Goal: Task Accomplishment & Management: Use online tool/utility

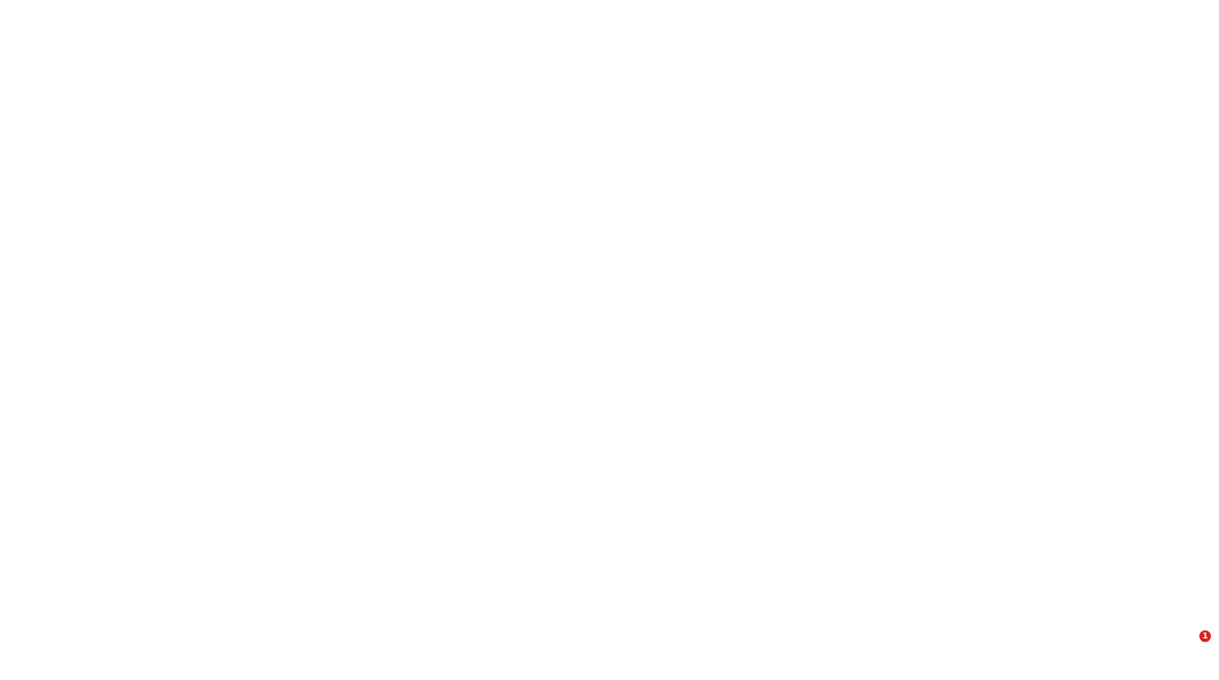
drag, startPoint x: 0, startPoint y: 0, endPoint x: 590, endPoint y: 354, distance: 687.8
click at [590, 0] on html "1" at bounding box center [609, 0] width 1219 height 0
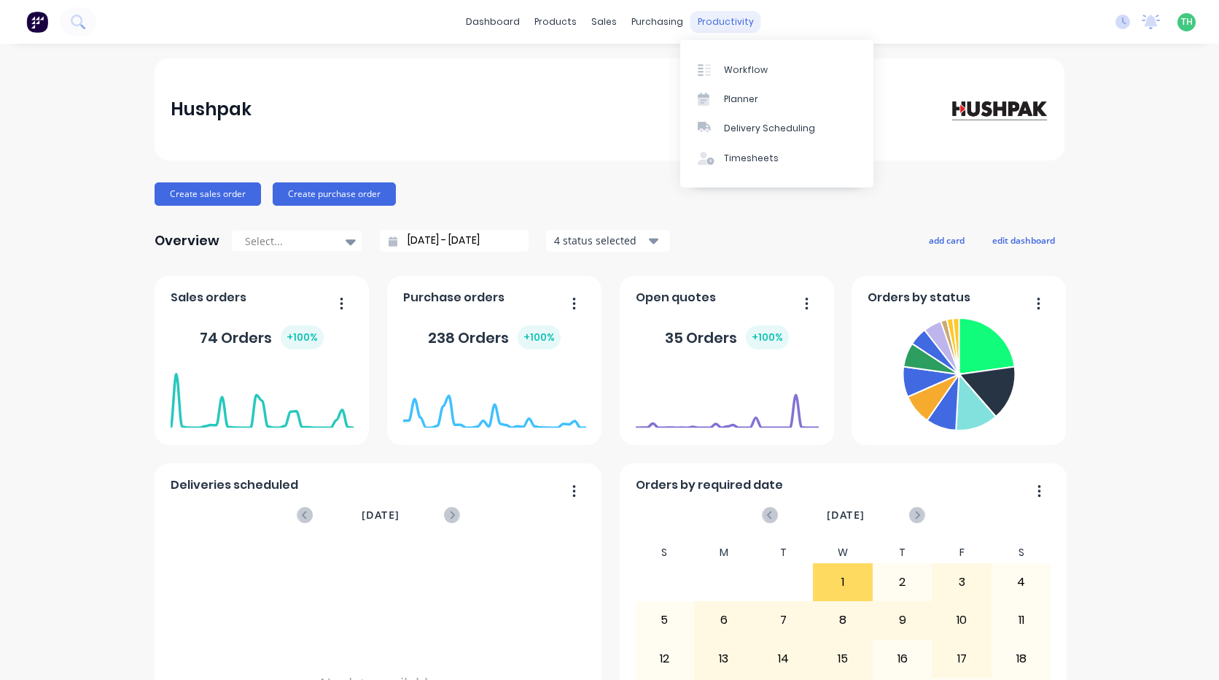
click at [720, 23] on div "productivity" at bounding box center [726, 22] width 71 height 22
click at [754, 158] on div "Timesheets" at bounding box center [751, 158] width 55 height 13
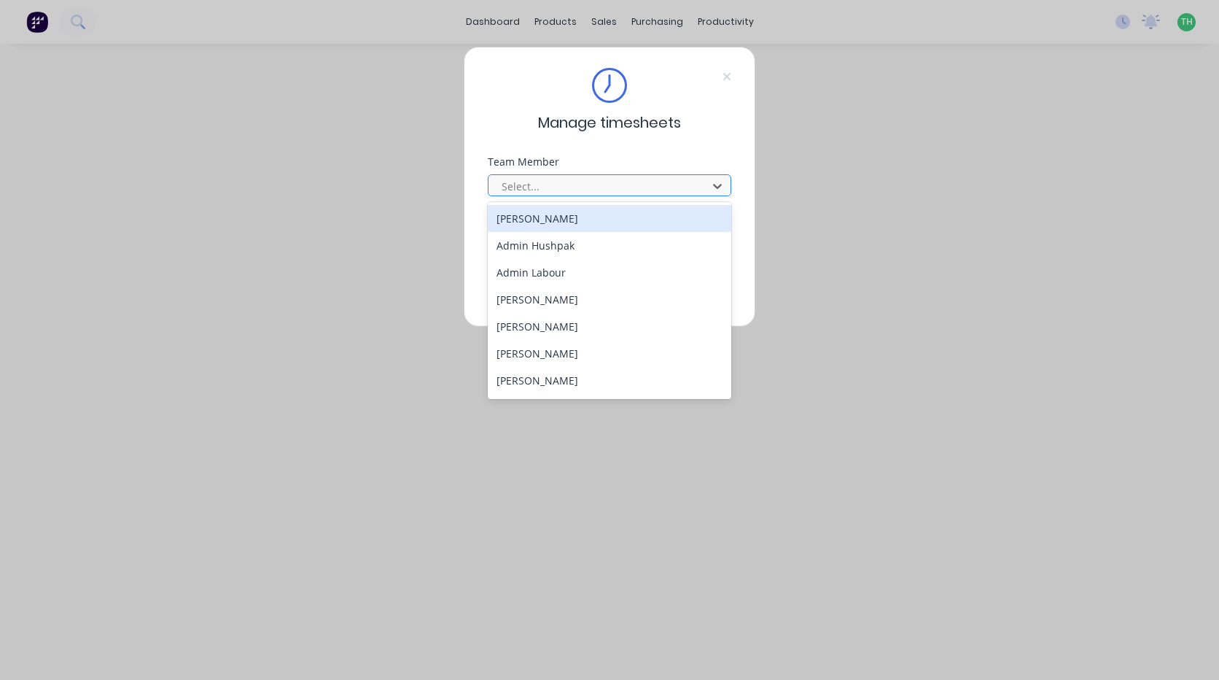
click at [617, 190] on div at bounding box center [600, 186] width 200 height 18
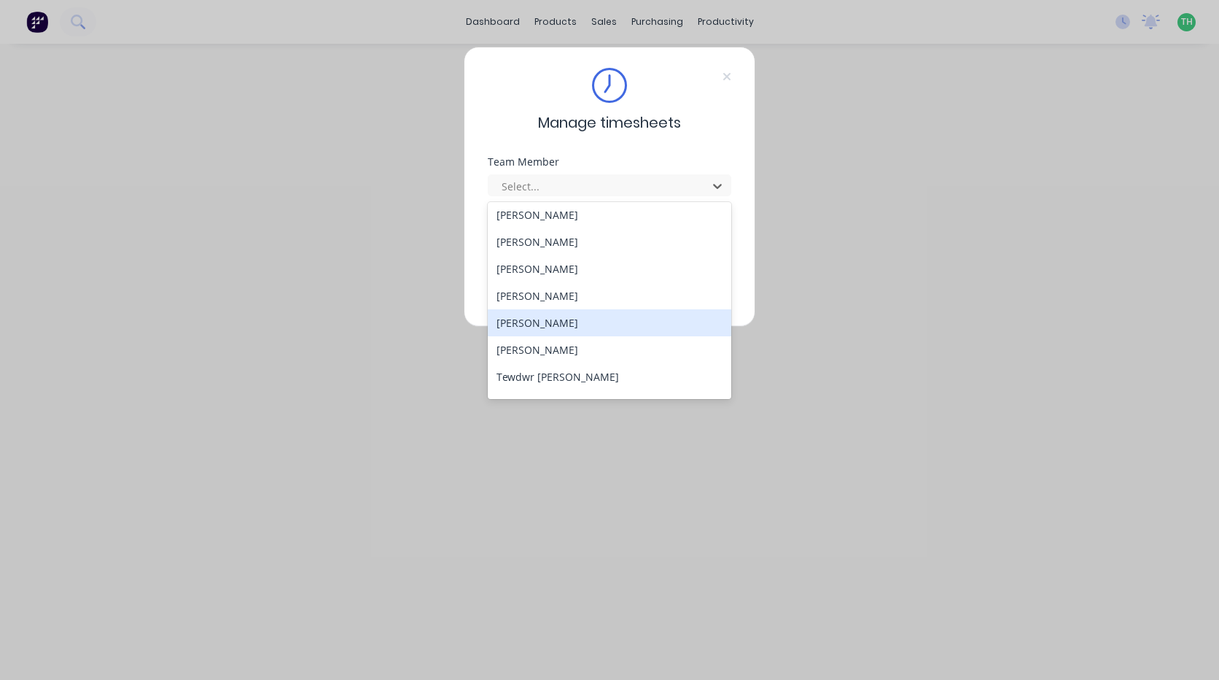
scroll to position [672, 0]
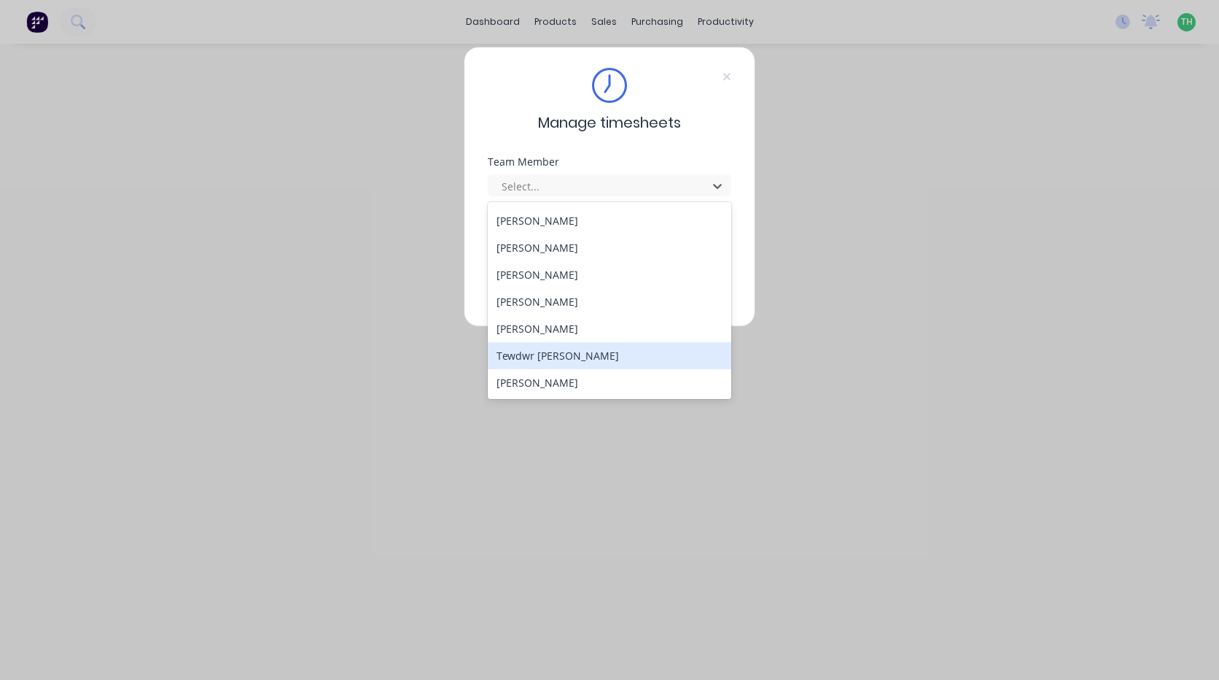
click at [609, 363] on div "Tewdwr Hoffman" at bounding box center [610, 355] width 244 height 27
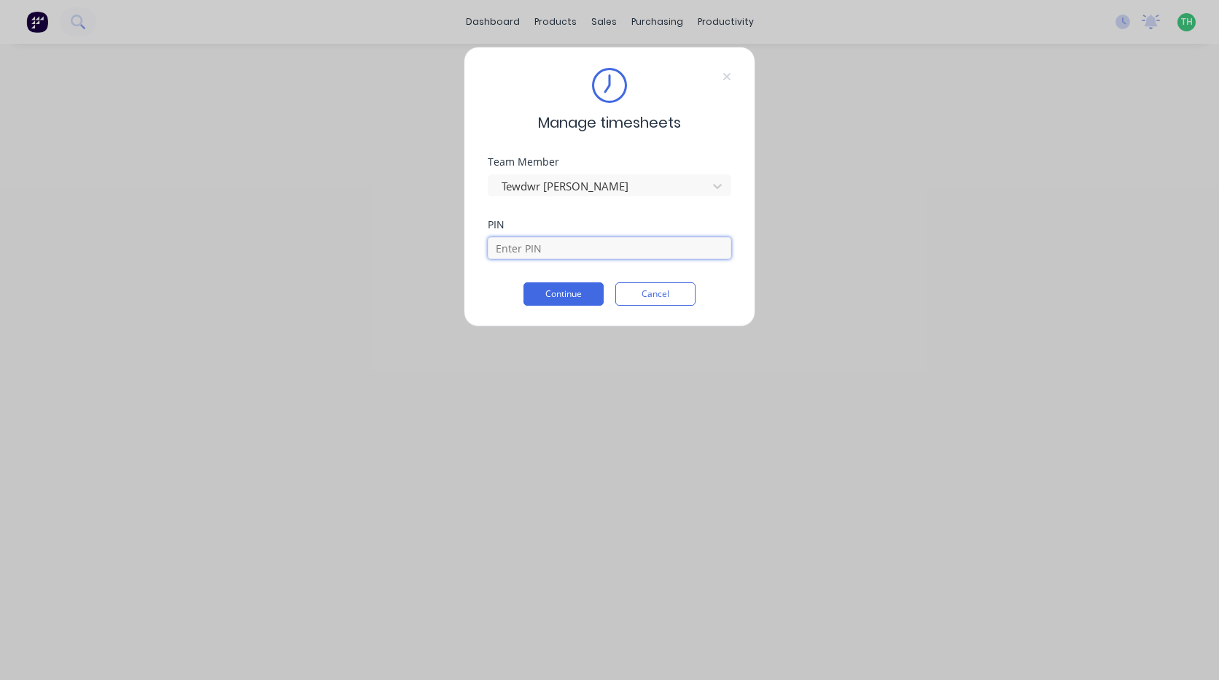
click at [559, 241] on input at bounding box center [610, 248] width 244 height 22
type input "2711"
click at [524, 282] on button "Continue" at bounding box center [564, 293] width 80 height 23
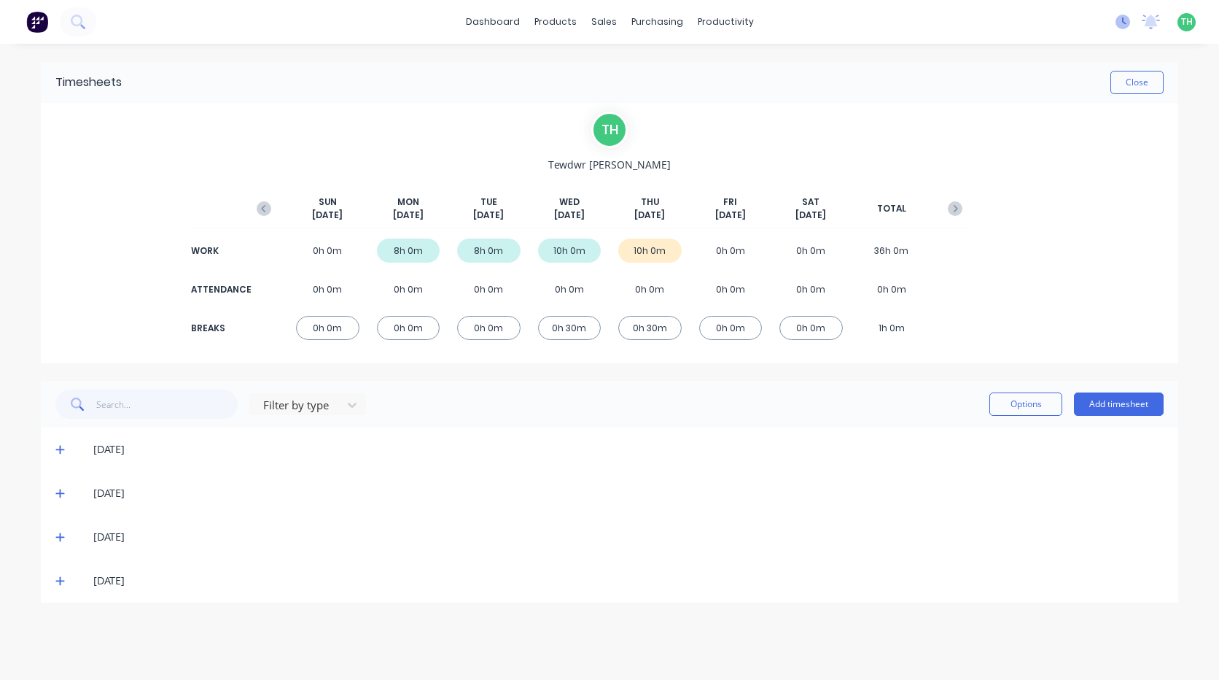
click at [1126, 19] on icon at bounding box center [1123, 22] width 15 height 15
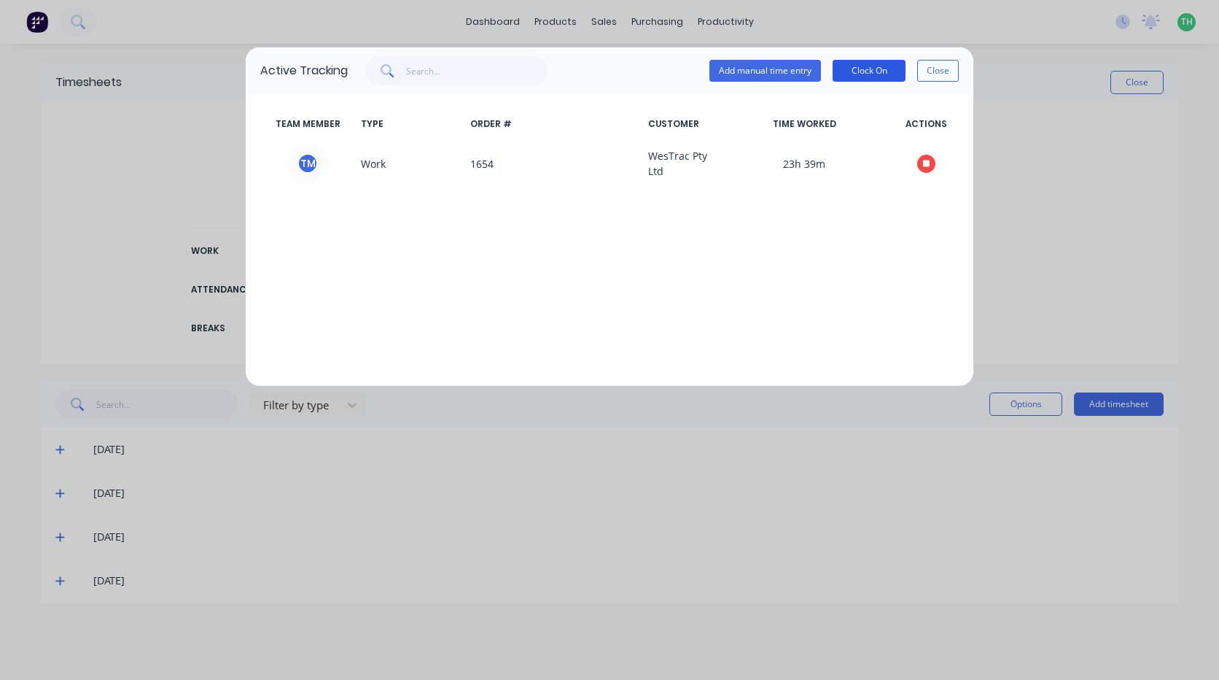
click at [863, 66] on button "Clock On" at bounding box center [869, 71] width 73 height 22
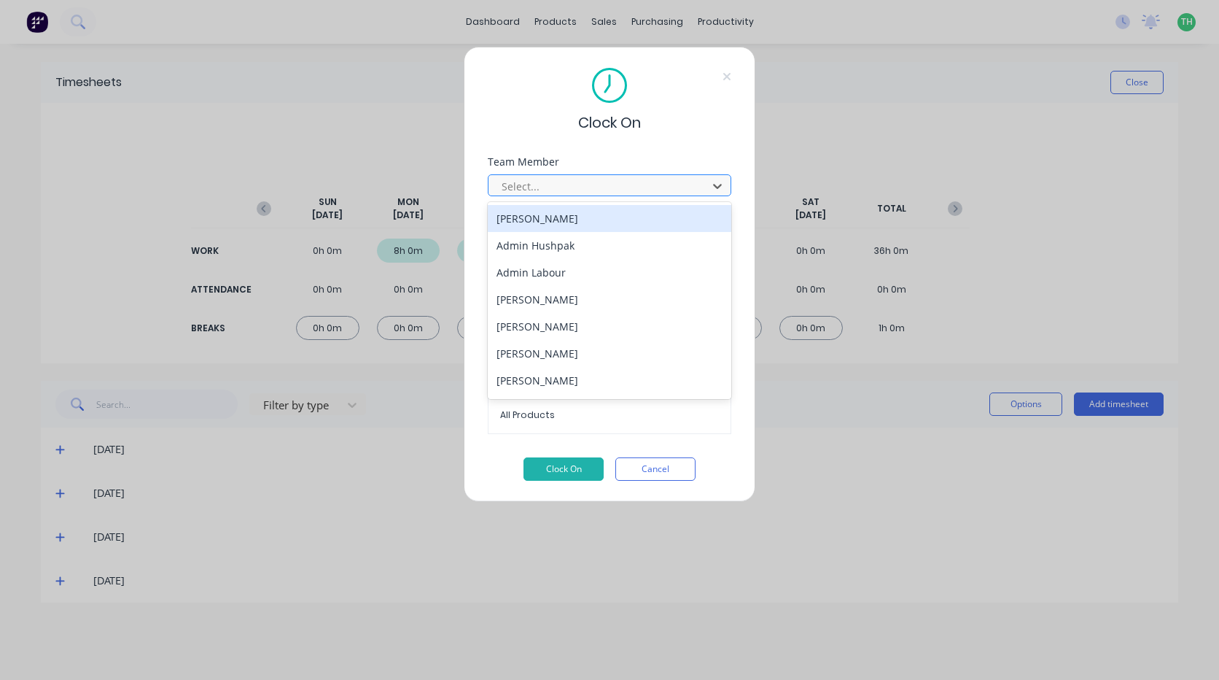
click at [664, 184] on div at bounding box center [600, 186] width 200 height 18
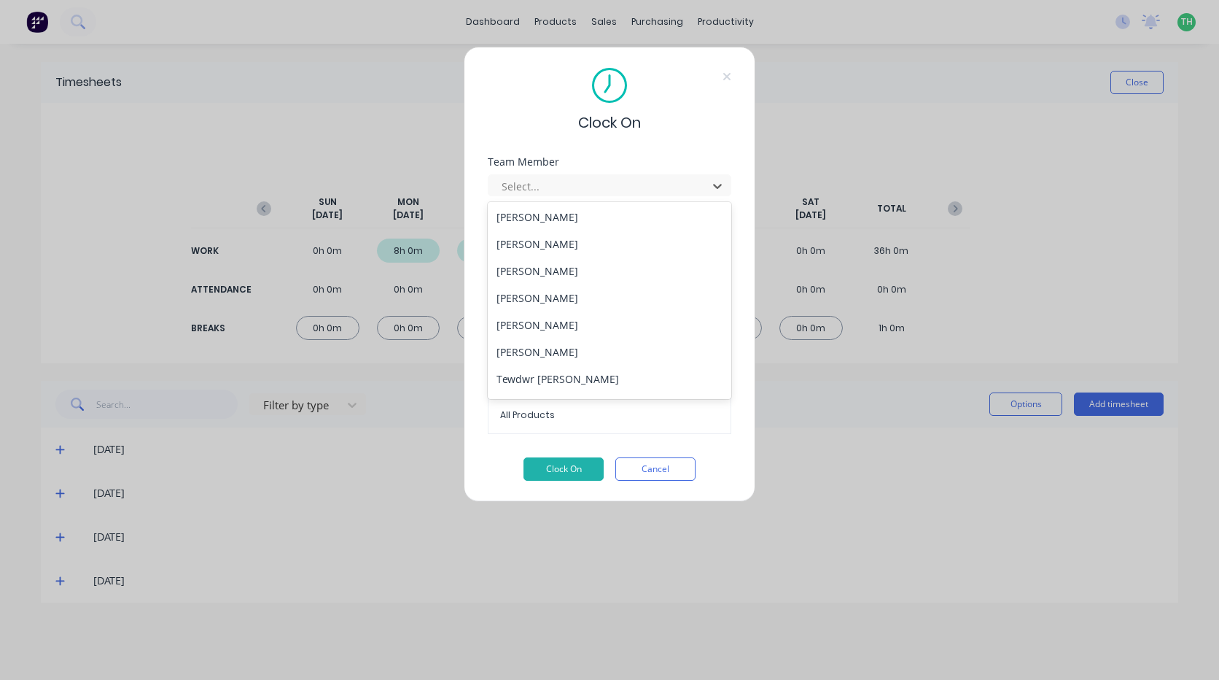
scroll to position [656, 0]
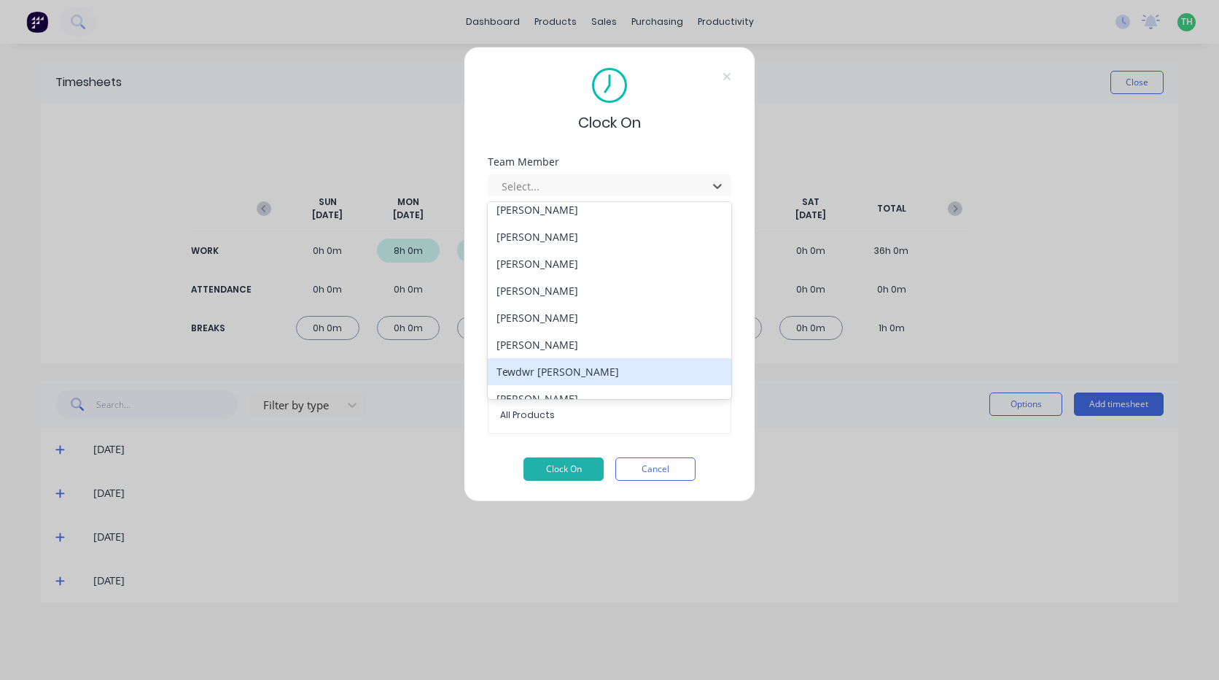
click at [610, 380] on div "Tewdwr Hoffman" at bounding box center [610, 371] width 244 height 27
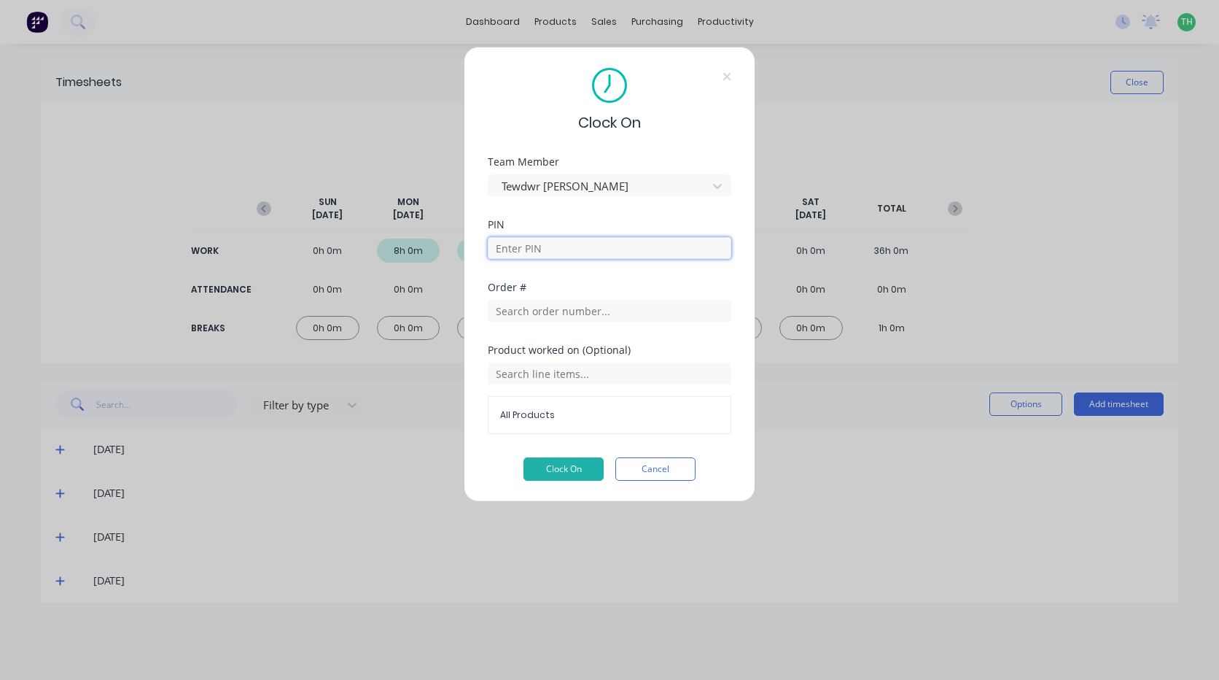
click at [553, 240] on input at bounding box center [610, 248] width 244 height 22
type input "2711"
click at [567, 476] on button "Clock On" at bounding box center [564, 468] width 80 height 23
